Goal: Task Accomplishment & Management: Manage account settings

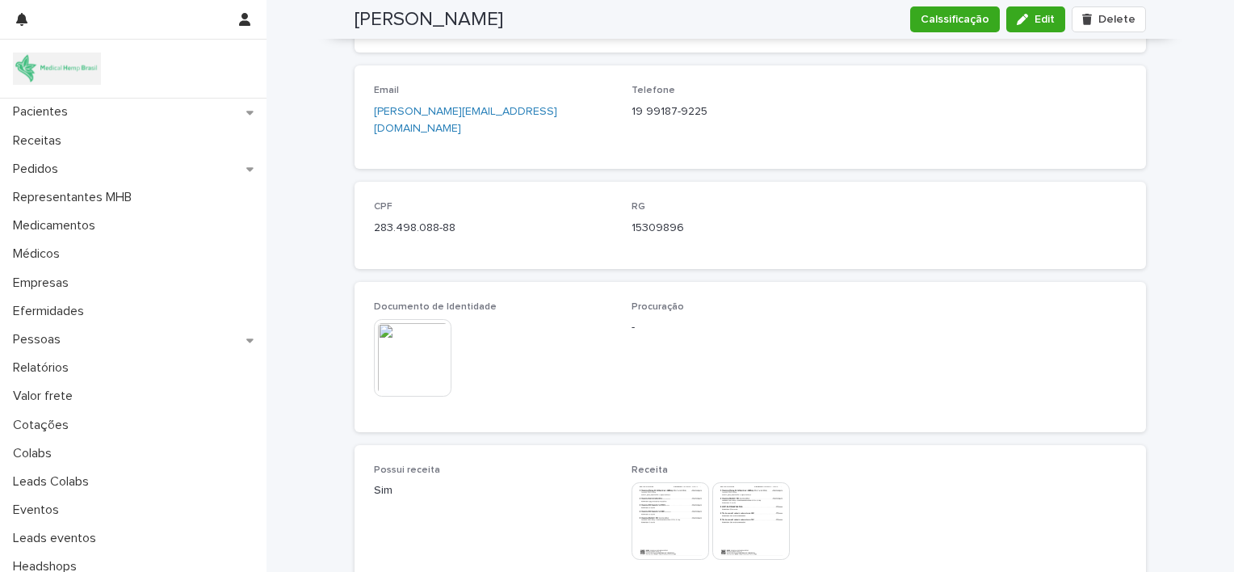
scroll to position [713, 0]
click at [1027, 26] on button "Edit" at bounding box center [1035, 19] width 59 height 26
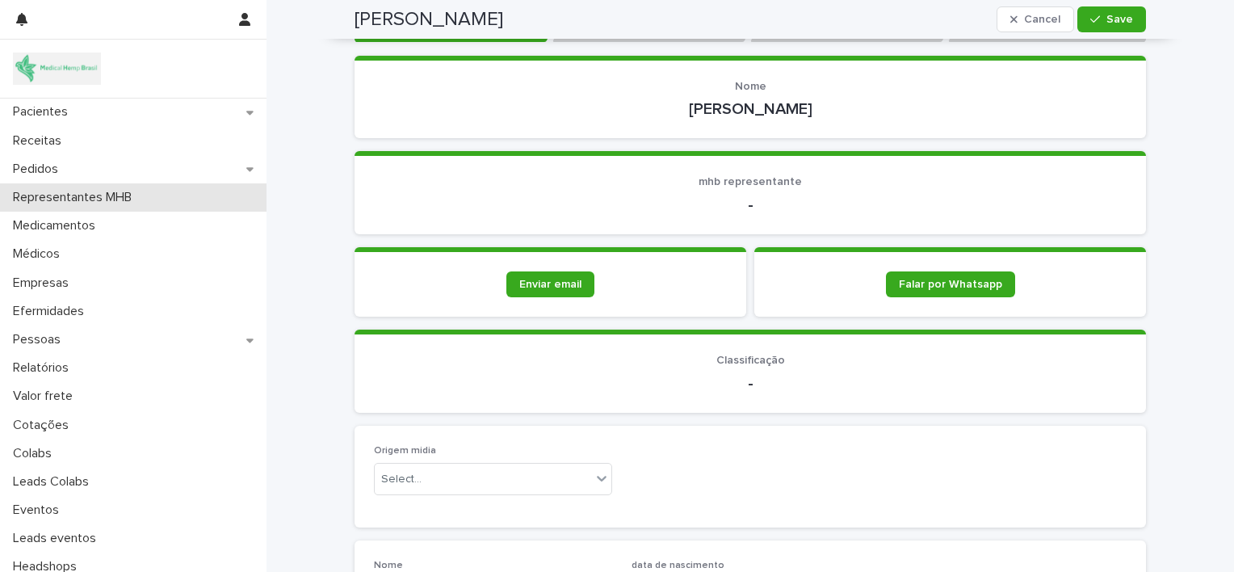
scroll to position [154, 0]
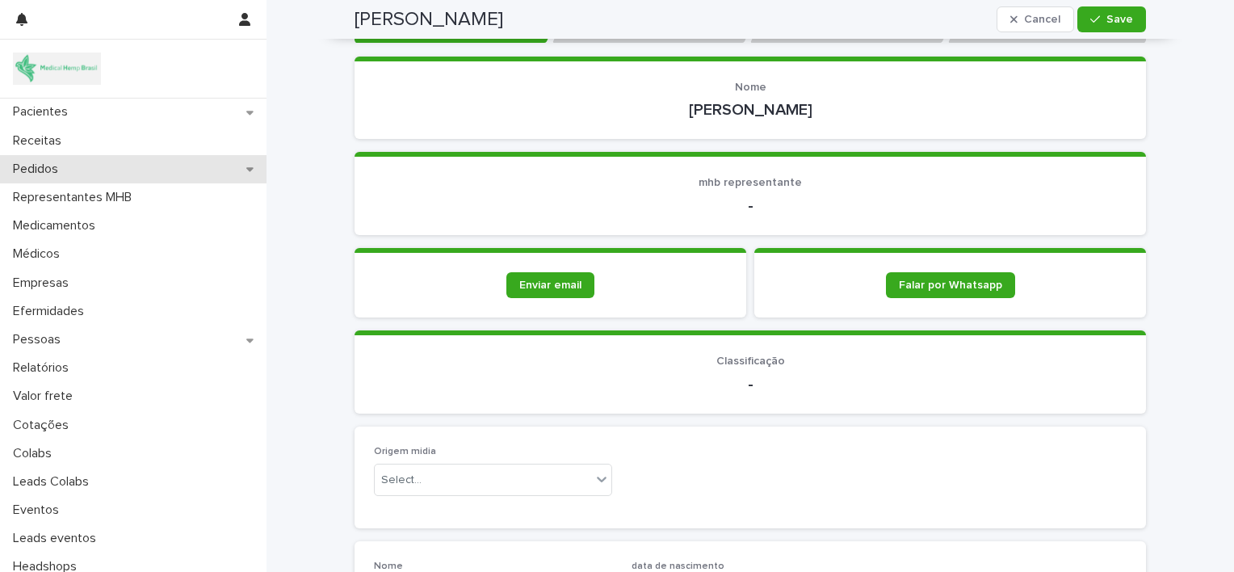
click at [35, 168] on p "Pedidos" at bounding box center [38, 168] width 65 height 15
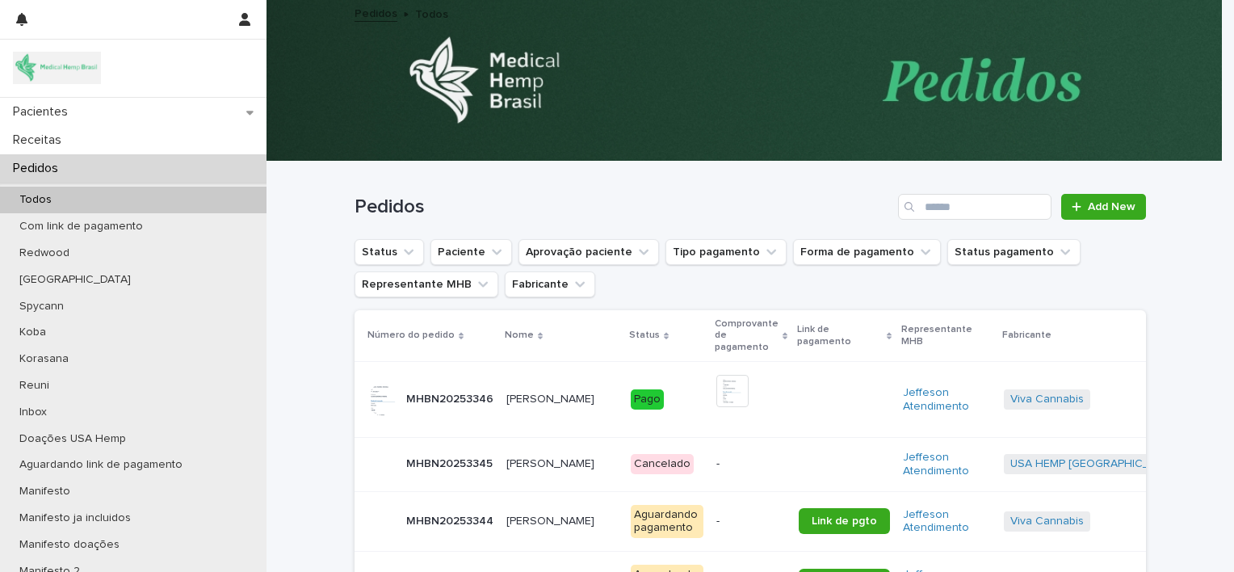
click at [525, 399] on p "[PERSON_NAME]" at bounding box center [551, 397] width 91 height 17
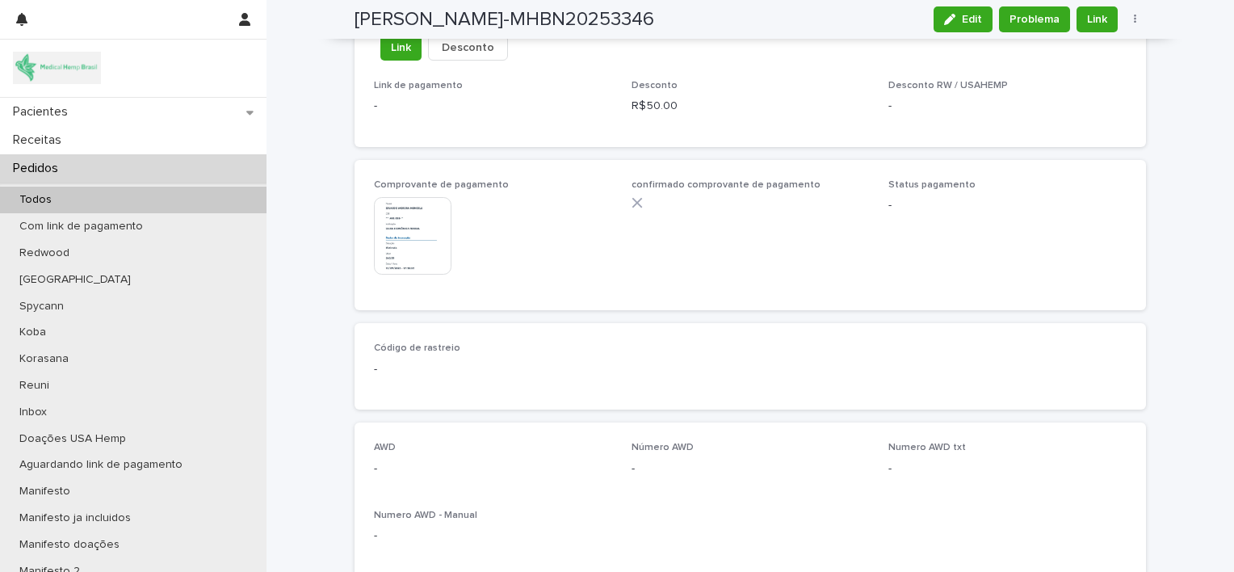
scroll to position [1162, 0]
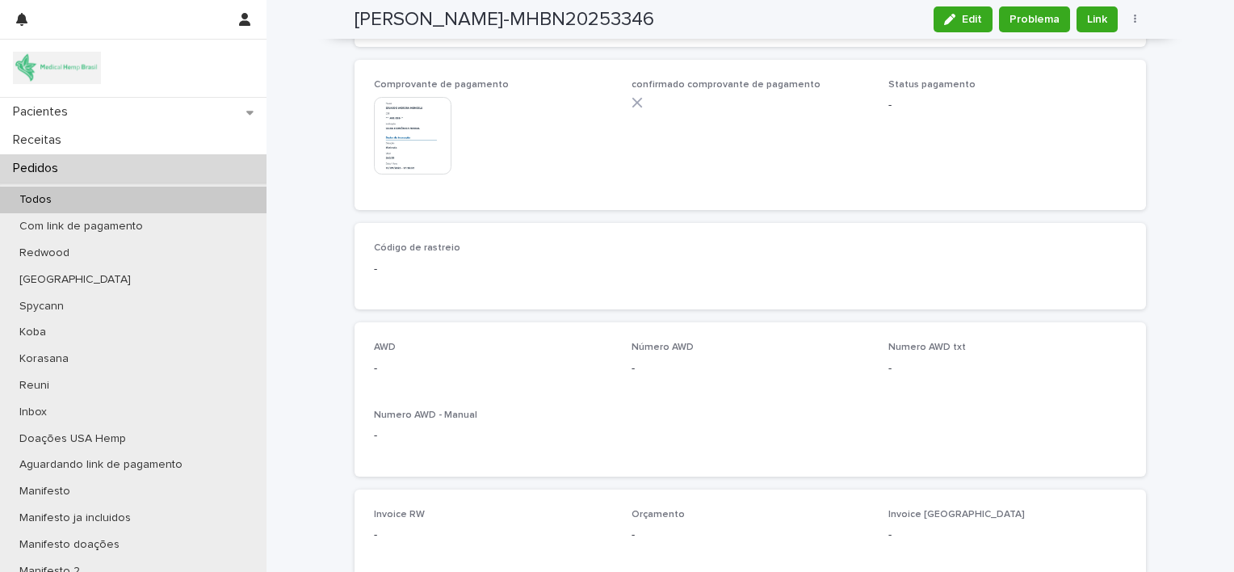
click at [118, 174] on div "Pedidos" at bounding box center [133, 168] width 266 height 28
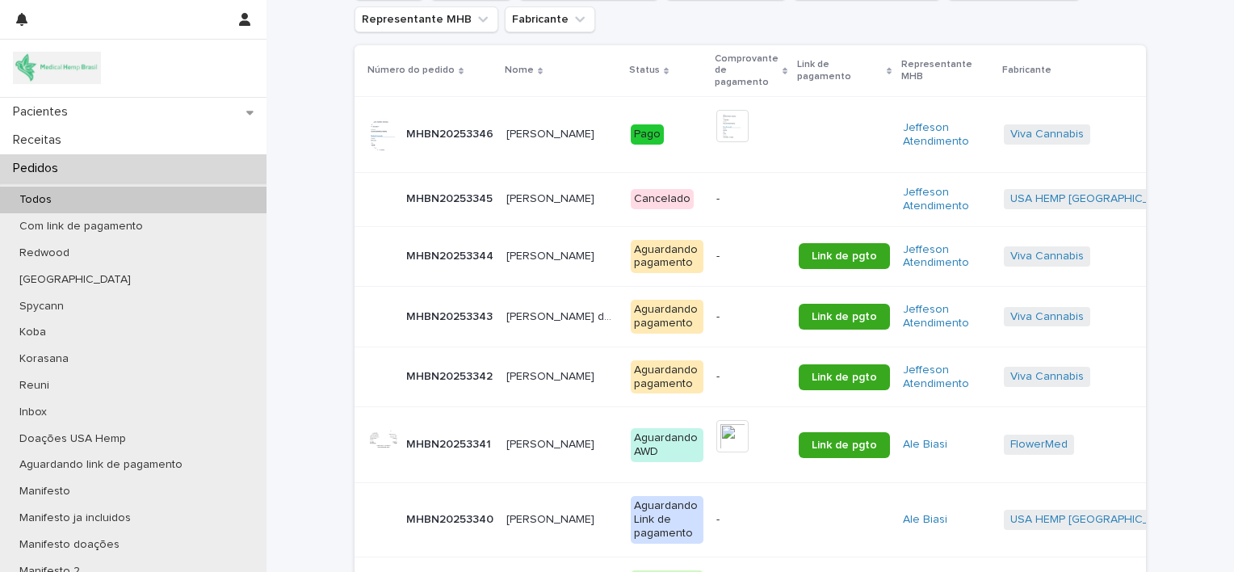
scroll to position [269, 0]
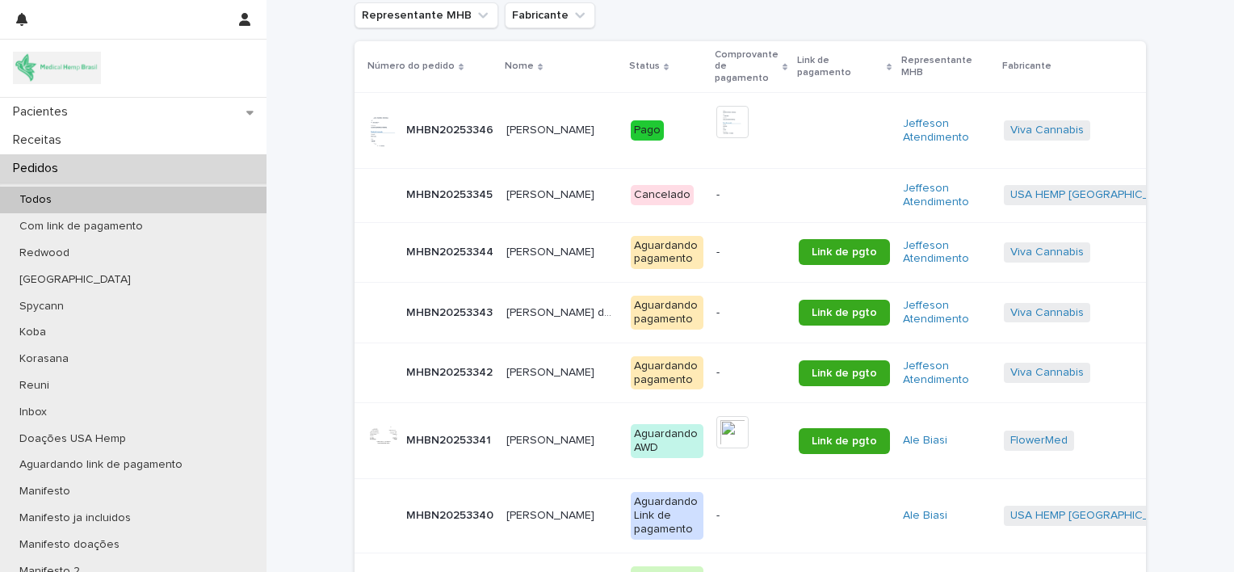
click at [543, 371] on p "[PERSON_NAME]" at bounding box center [551, 371] width 91 height 17
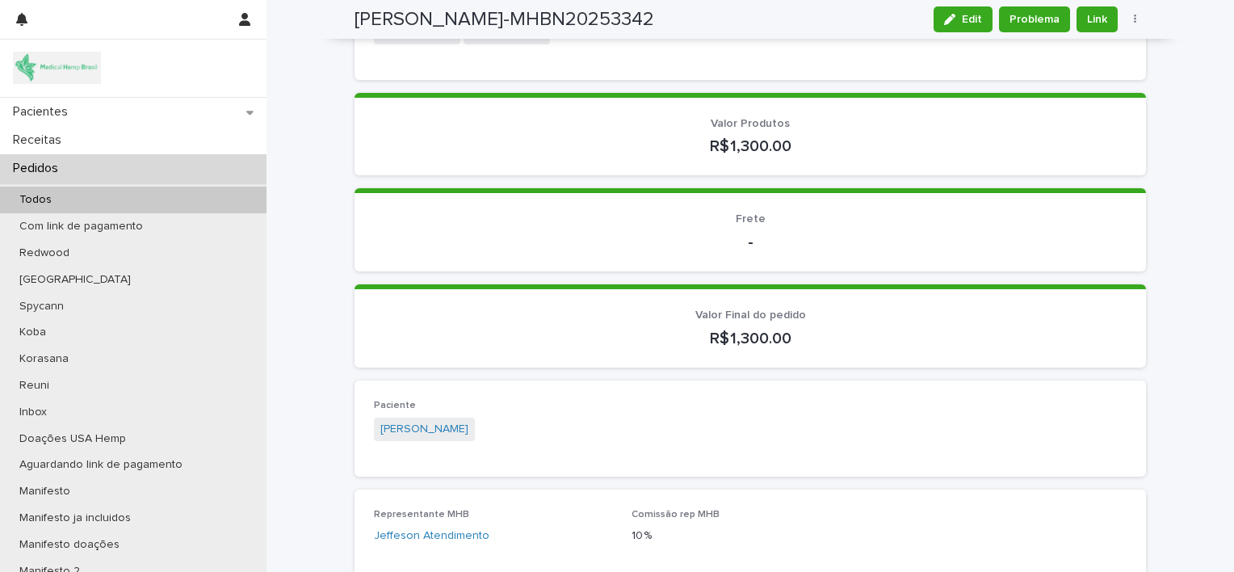
scroll to position [290, 0]
drag, startPoint x: 943, startPoint y: 16, endPoint x: 685, endPoint y: 268, distance: 360.8
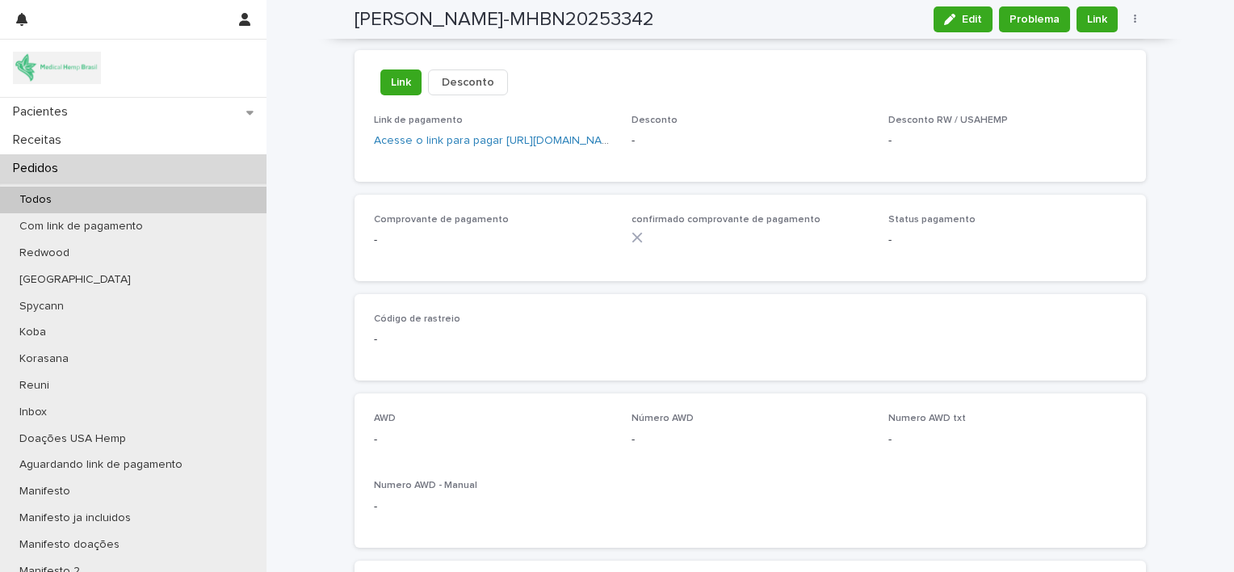
scroll to position [1029, 0]
click at [943, 25] on button "Edit" at bounding box center [962, 19] width 59 height 26
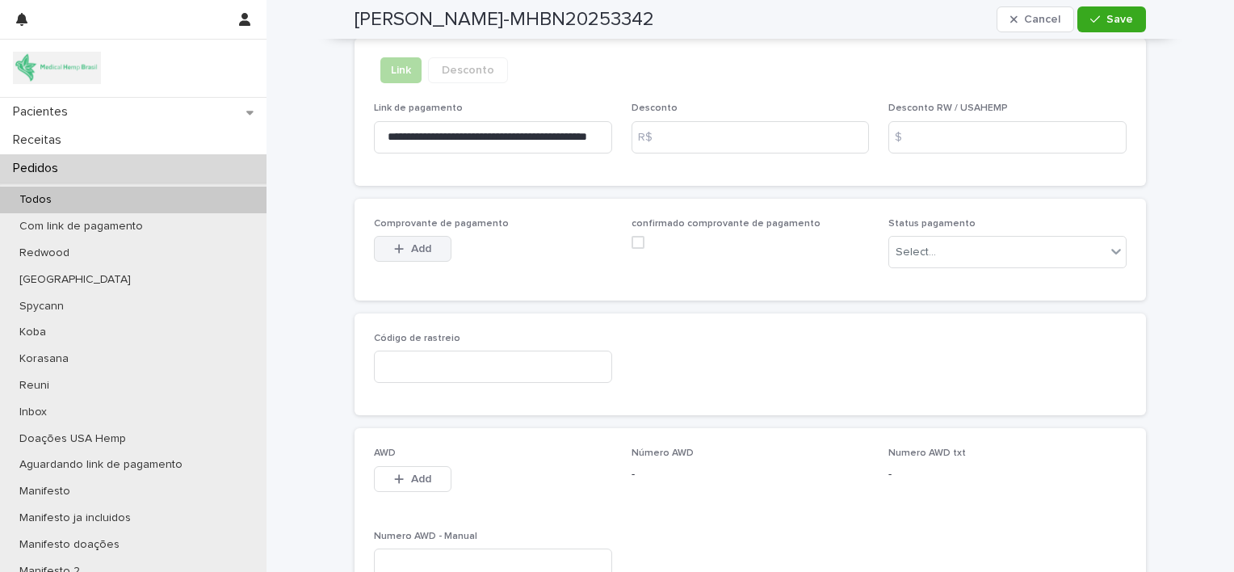
scroll to position [1136, 0]
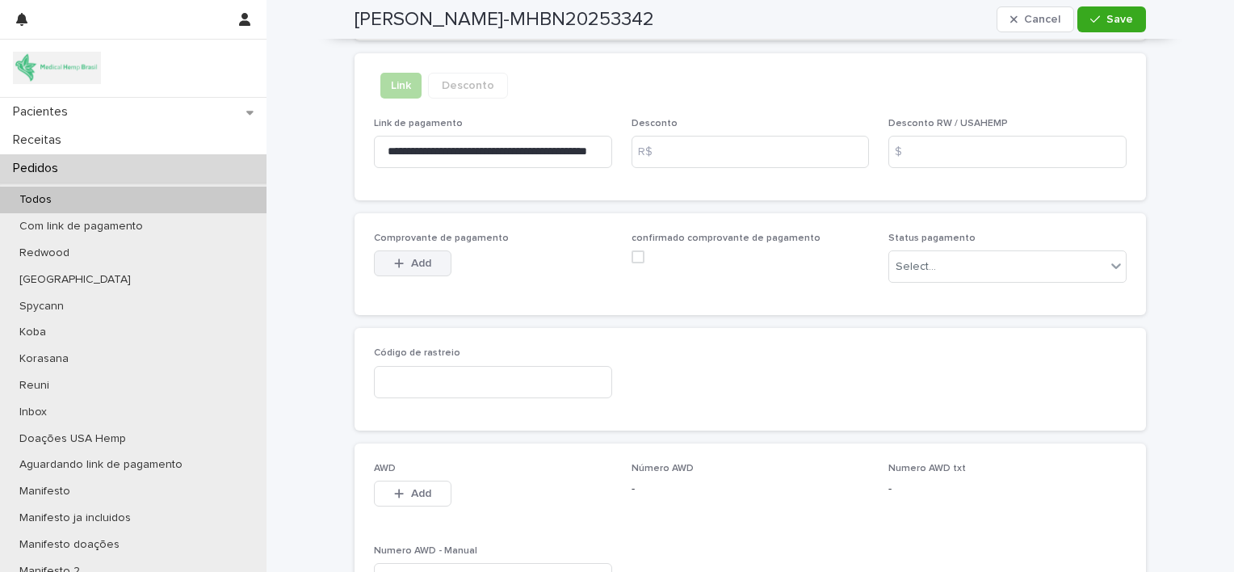
click at [410, 266] on button "Add" at bounding box center [413, 263] width 78 height 26
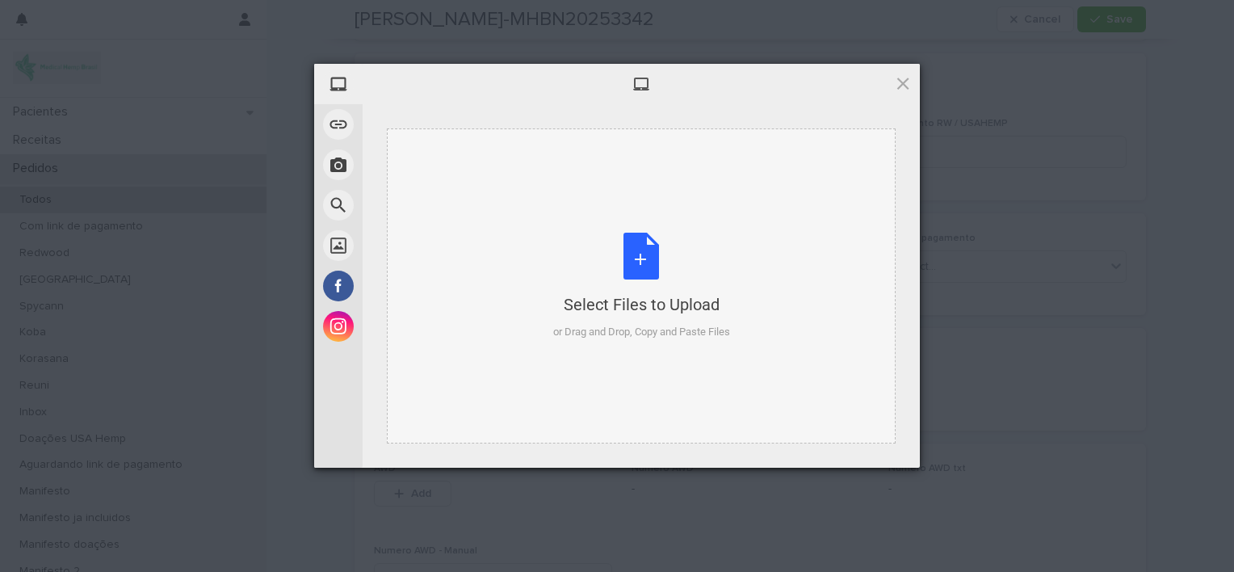
click at [652, 251] on div "Select Files to Upload or Drag and Drop, Copy and Paste Files" at bounding box center [641, 286] width 177 height 107
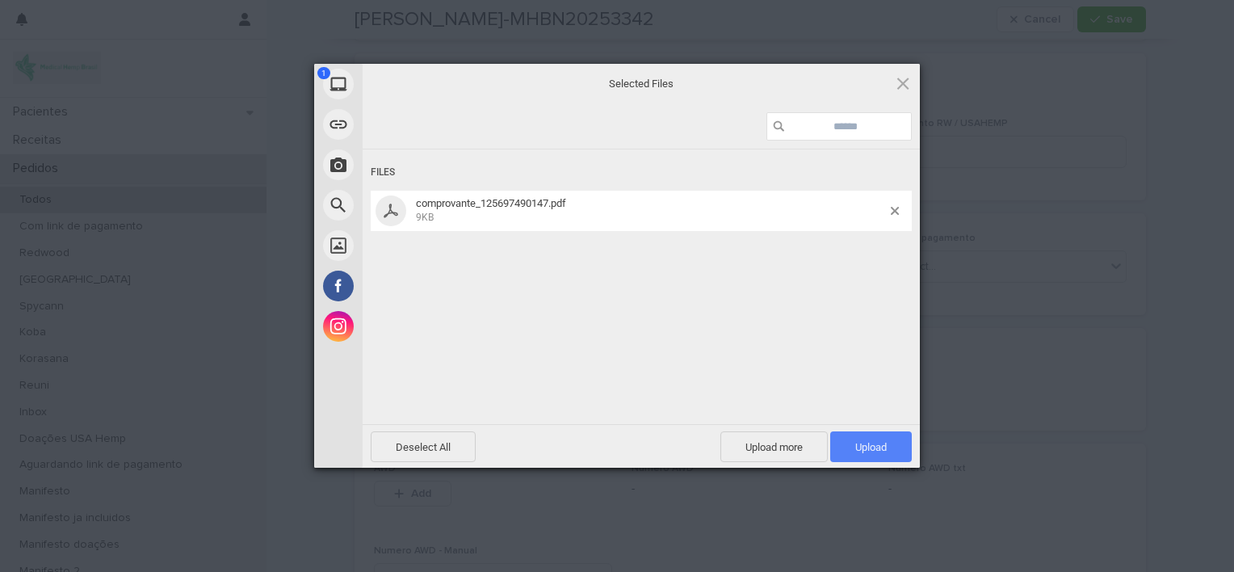
click at [871, 441] on span "Upload 1" at bounding box center [870, 447] width 31 height 12
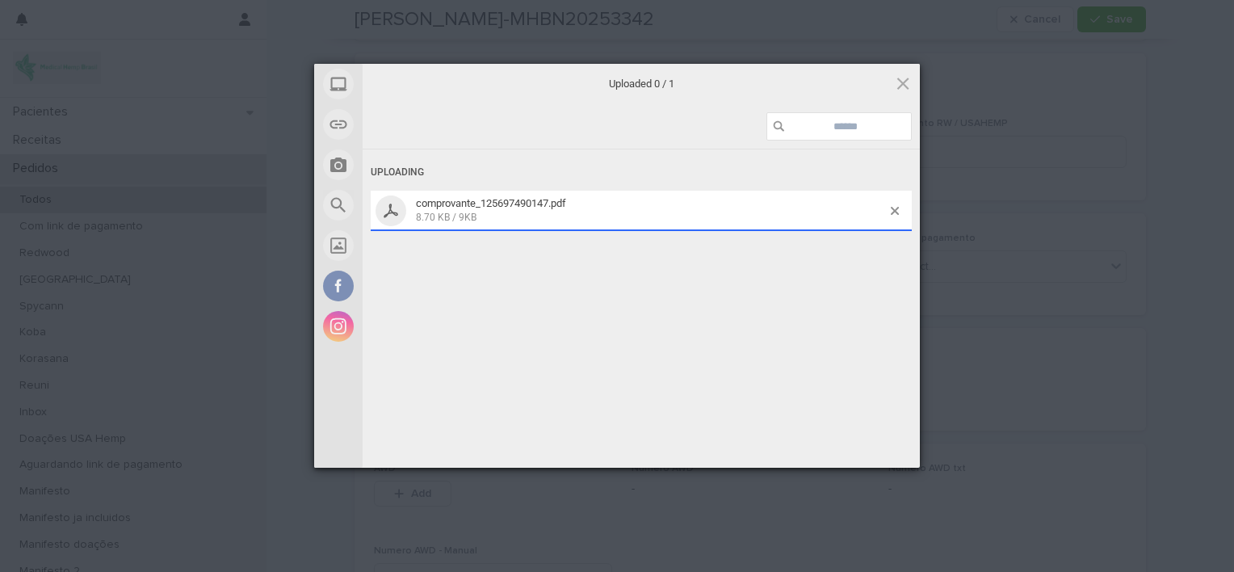
scroll to position [1165, 0]
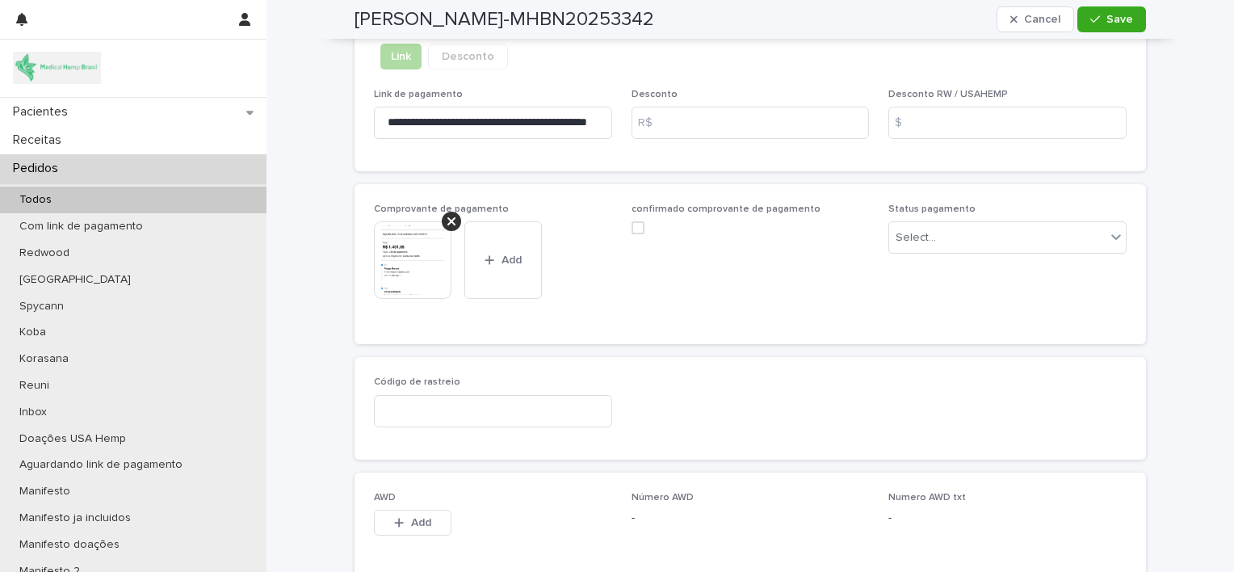
click at [409, 273] on img at bounding box center [413, 260] width 78 height 78
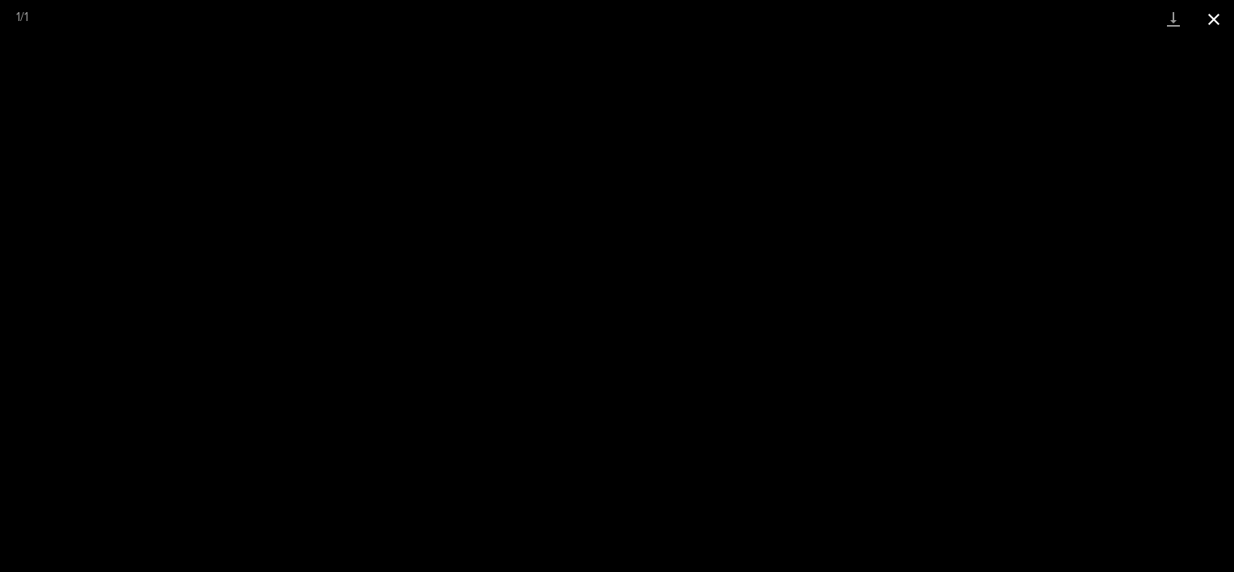
click at [1211, 20] on button "Close gallery" at bounding box center [1213, 19] width 40 height 38
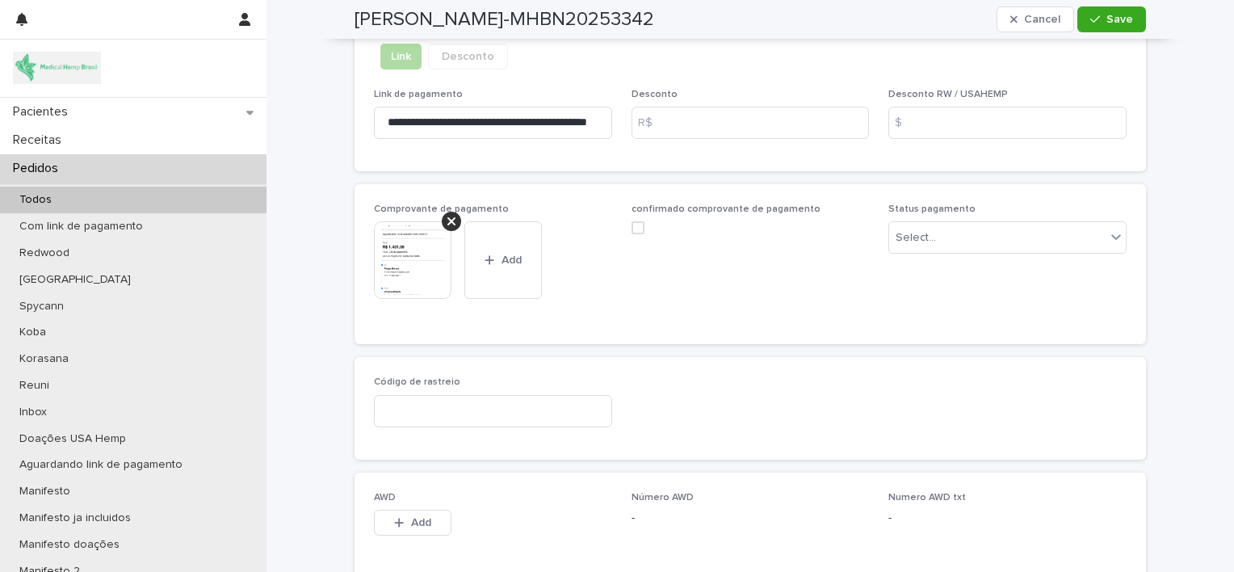
click at [1100, 23] on button "Save" at bounding box center [1111, 19] width 69 height 26
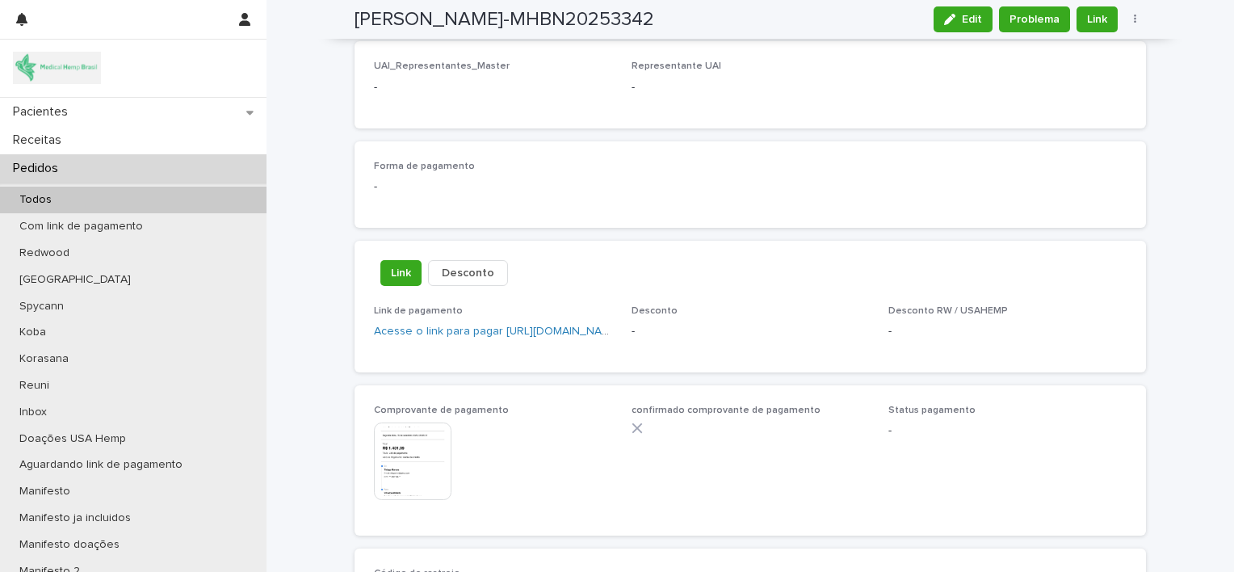
scroll to position [861, 0]
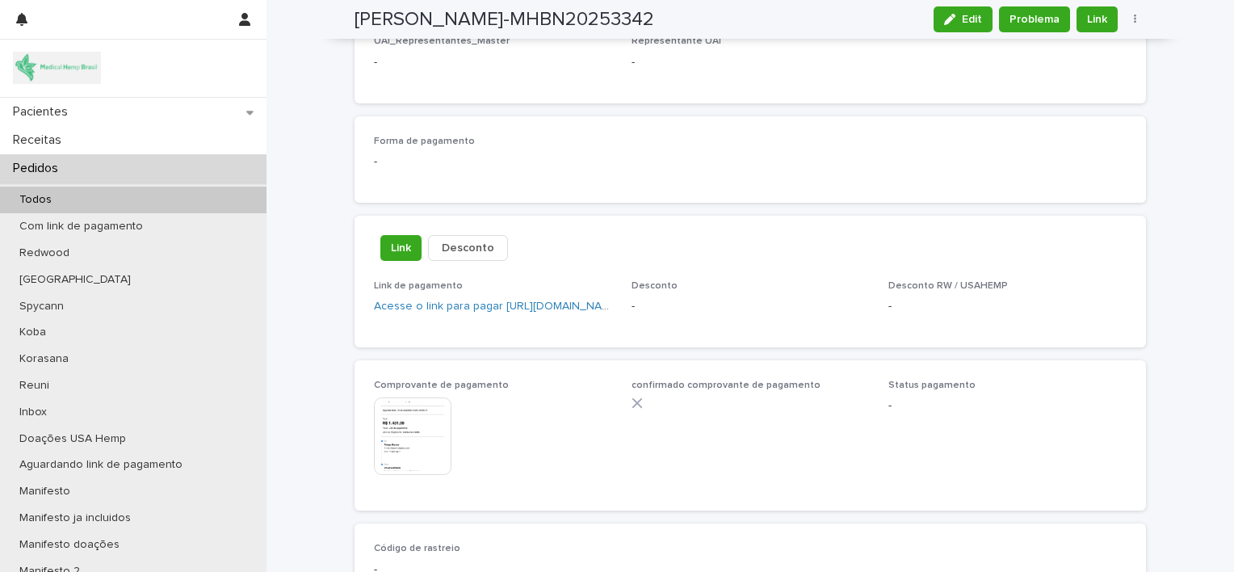
click at [151, 168] on div "Pedidos" at bounding box center [133, 168] width 266 height 28
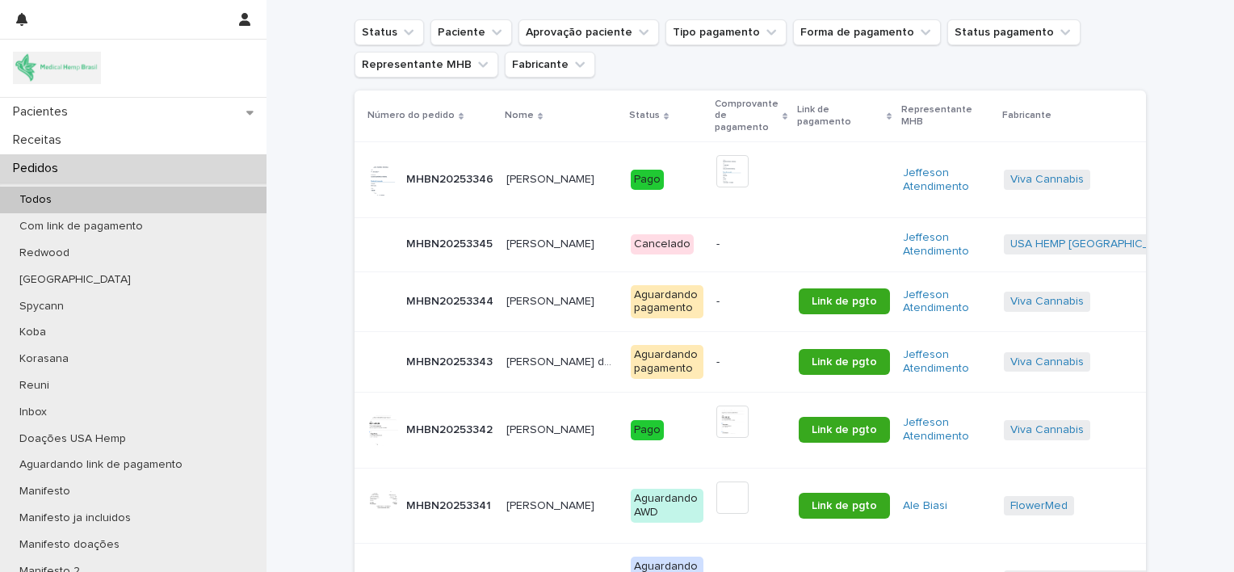
scroll to position [220, 0]
